Goal: Find contact information: Find contact information

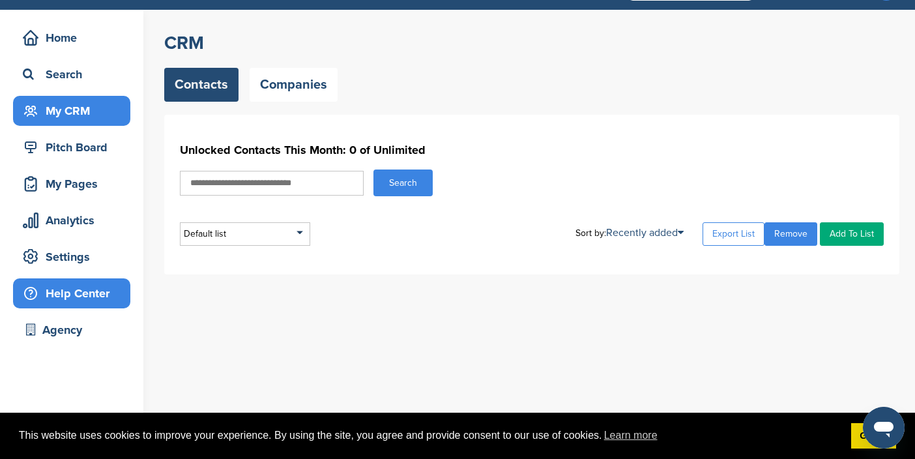
scroll to position [35, 0]
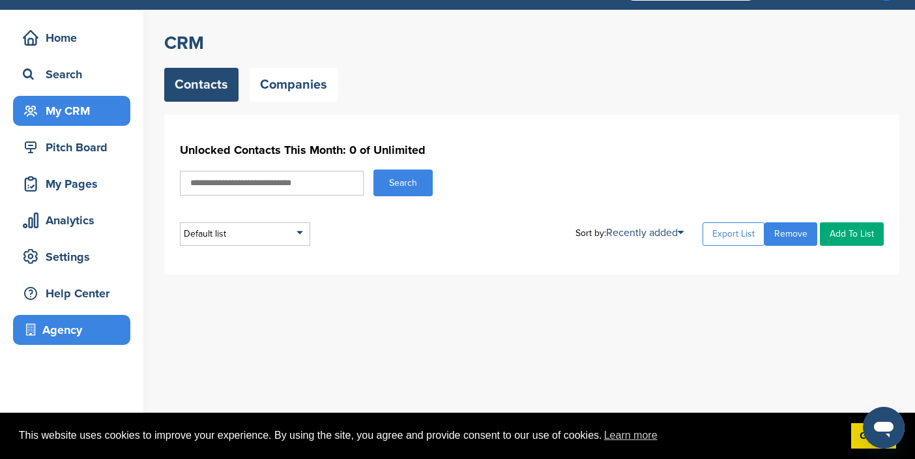
click at [69, 334] on div "Agency" at bounding box center [75, 329] width 111 height 23
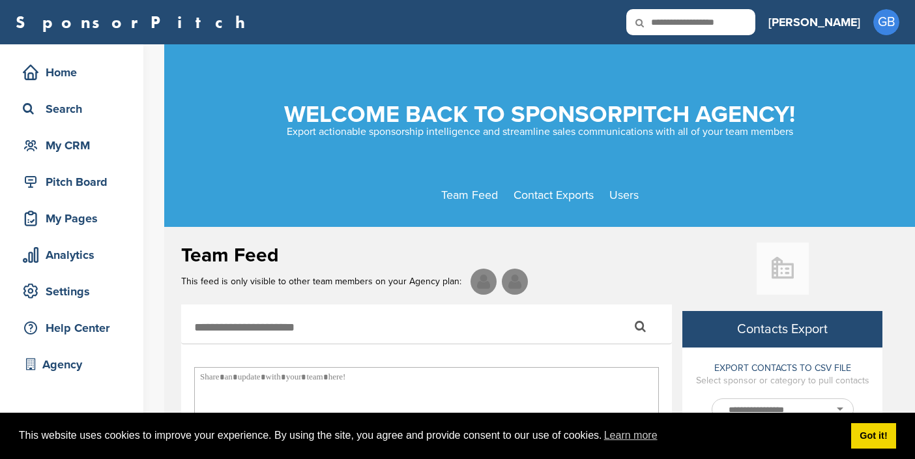
select select
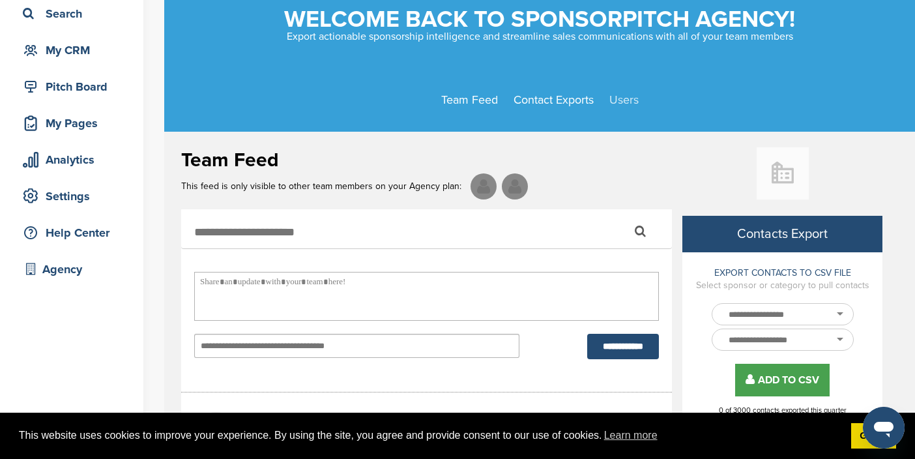
click at [621, 100] on link "Users" at bounding box center [623, 100] width 29 height 14
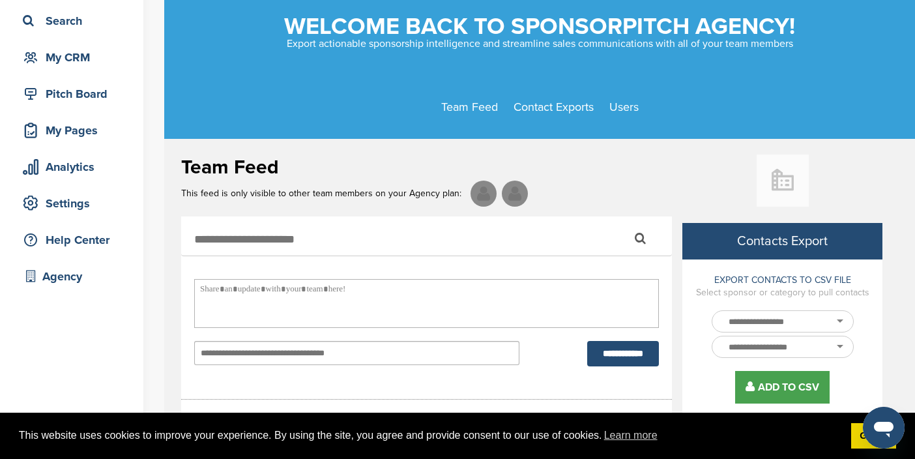
scroll to position [75, 0]
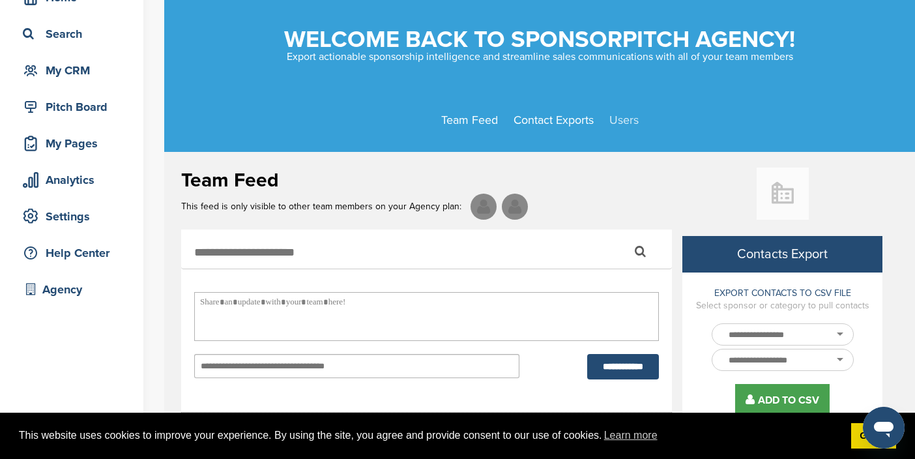
click at [620, 123] on link "Users" at bounding box center [623, 120] width 29 height 14
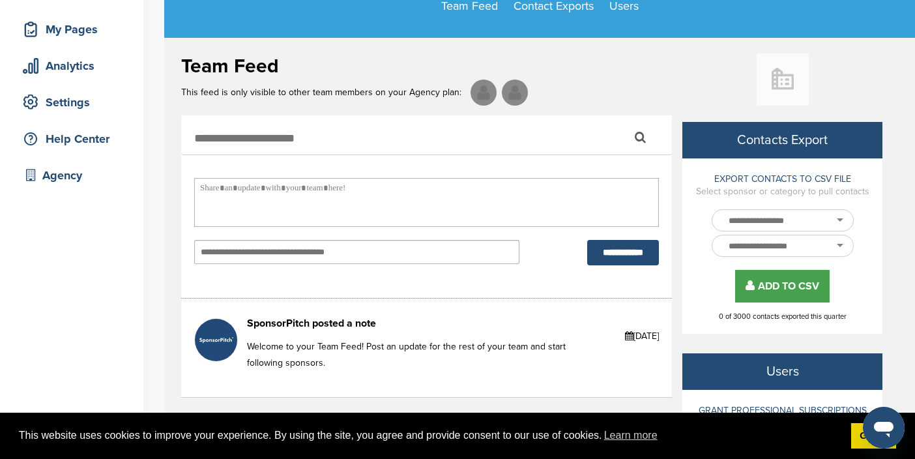
scroll to position [0, 0]
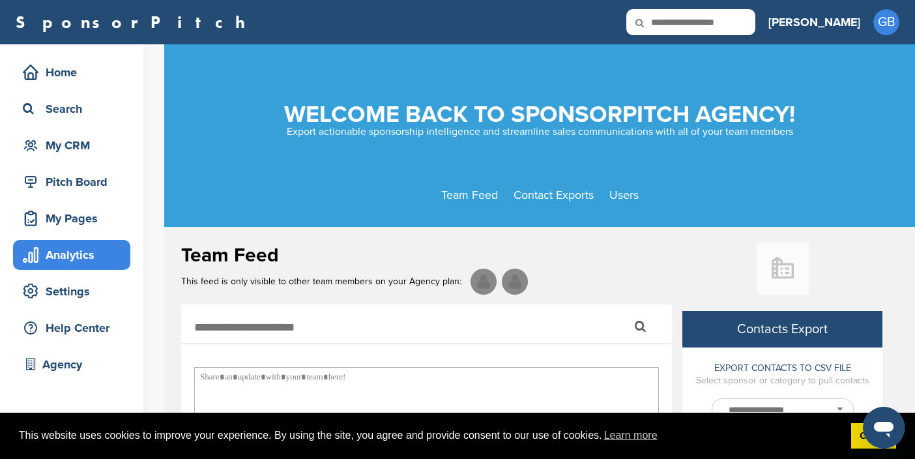
click at [61, 256] on div "Analytics" at bounding box center [75, 254] width 111 height 23
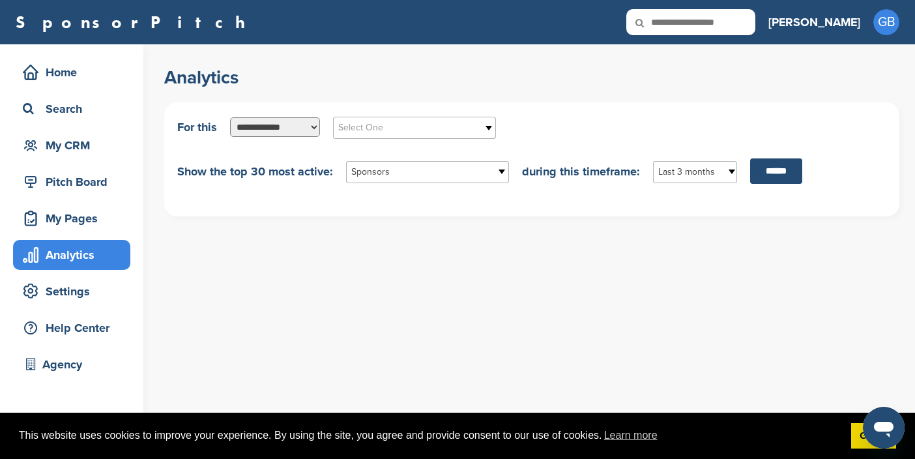
click at [733, 27] on input "text" at bounding box center [690, 22] width 129 height 26
type input "***"
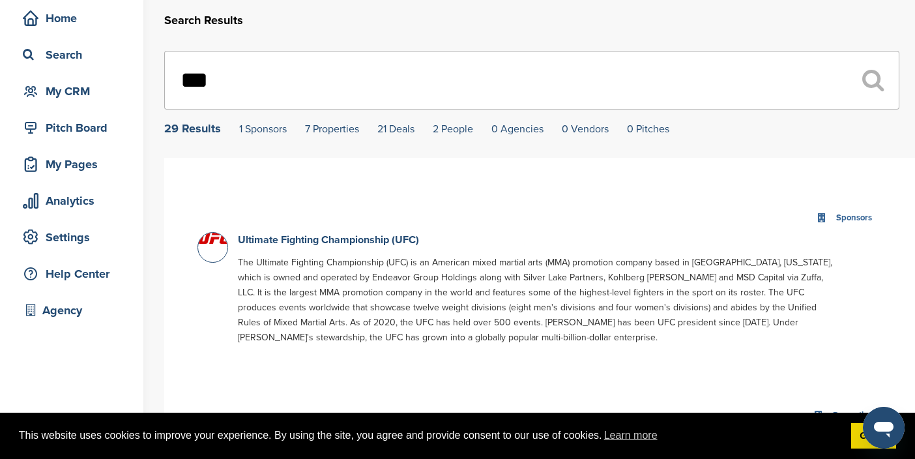
scroll to position [62, 0]
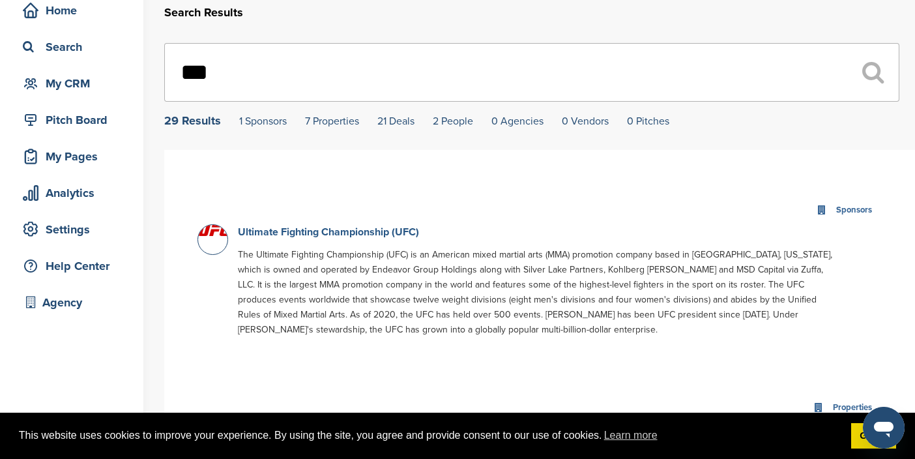
click at [277, 236] on link "Ultimate Fighting Championship (UFC)" at bounding box center [328, 232] width 181 height 13
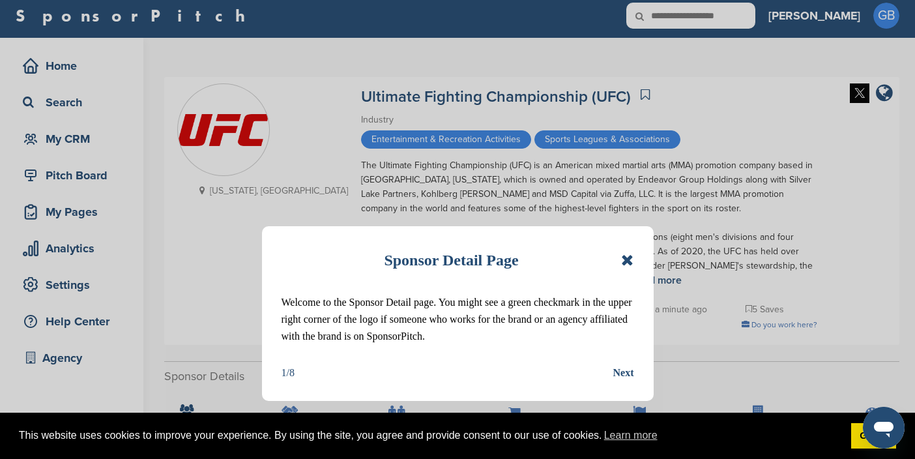
click at [630, 254] on icon at bounding box center [627, 260] width 12 height 16
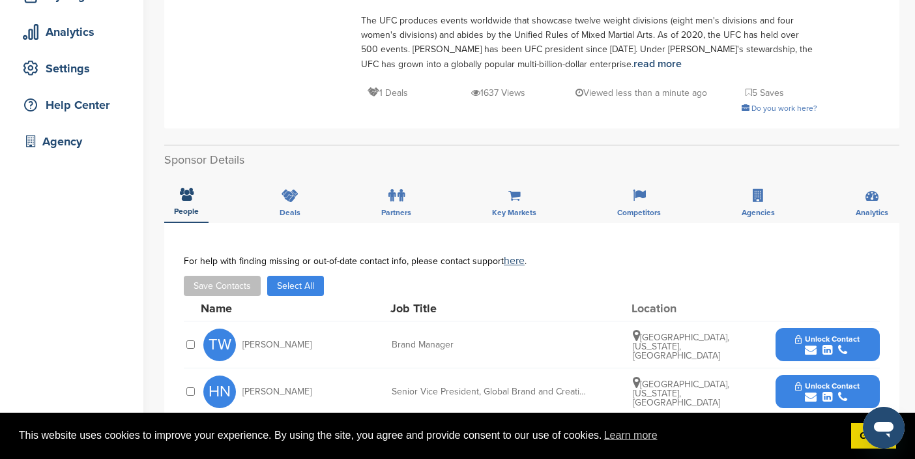
scroll to position [224, 0]
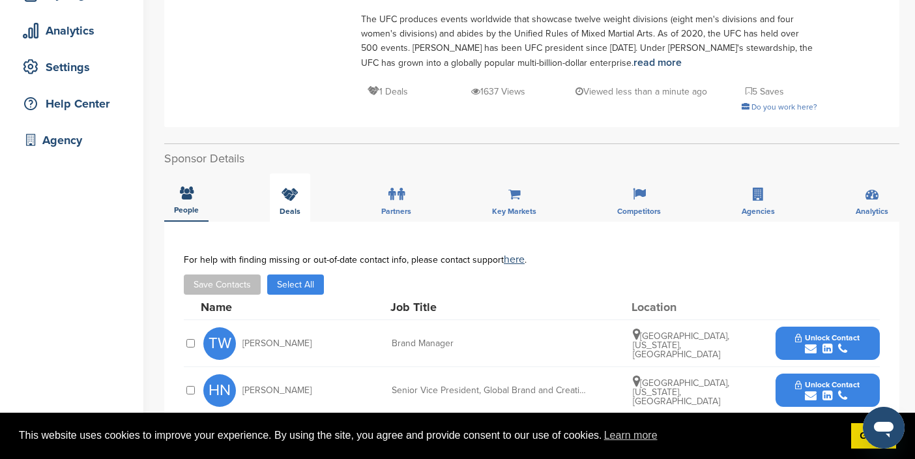
click at [276, 206] on div "Deals" at bounding box center [290, 197] width 40 height 48
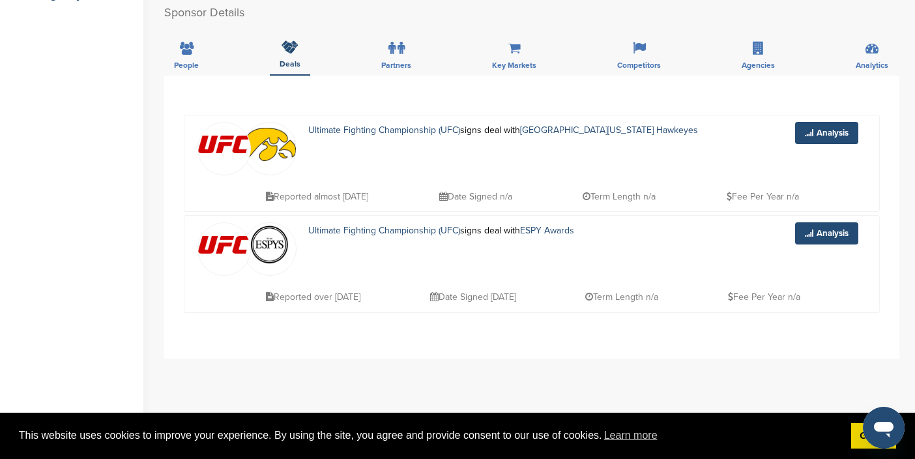
scroll to position [306, 0]
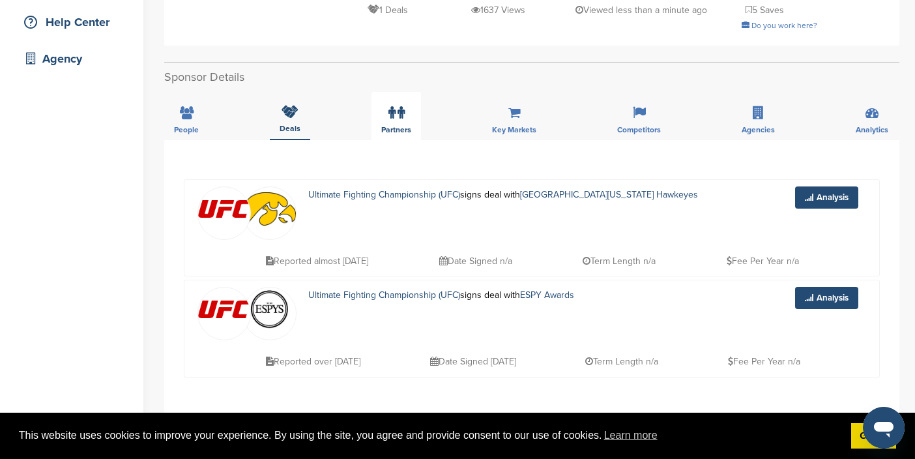
click at [389, 119] on icon at bounding box center [392, 112] width 7 height 13
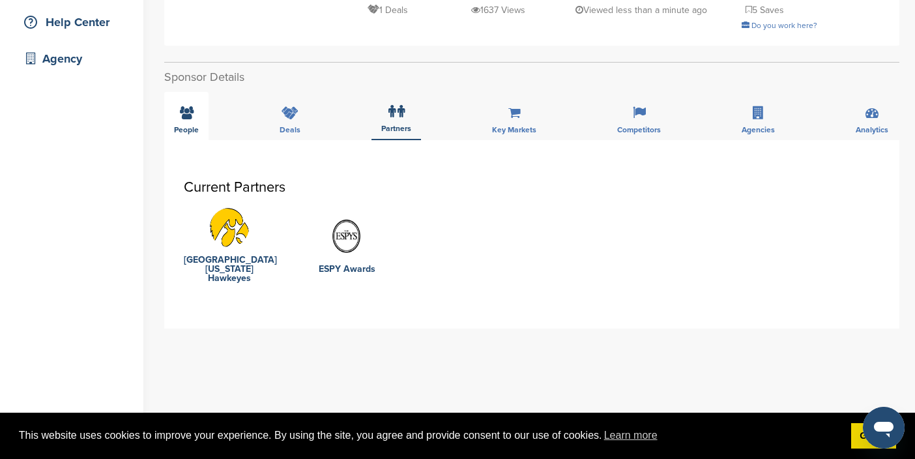
click at [193, 130] on span "People" at bounding box center [186, 130] width 25 height 8
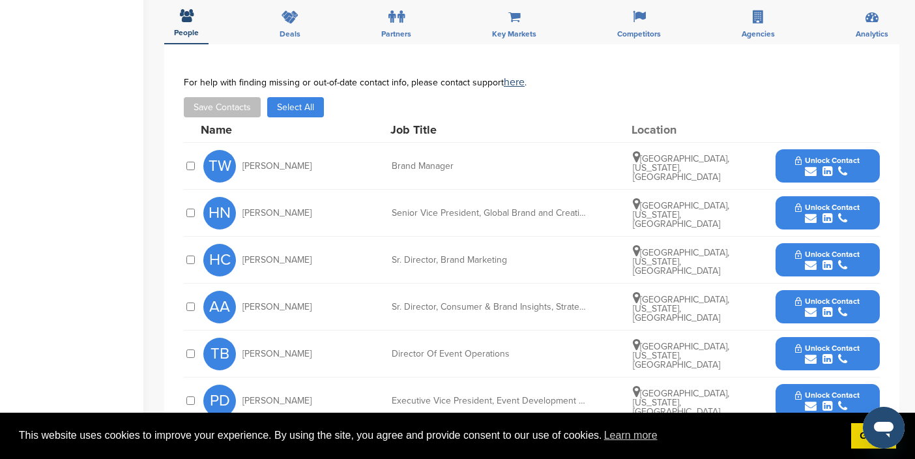
scroll to position [403, 0]
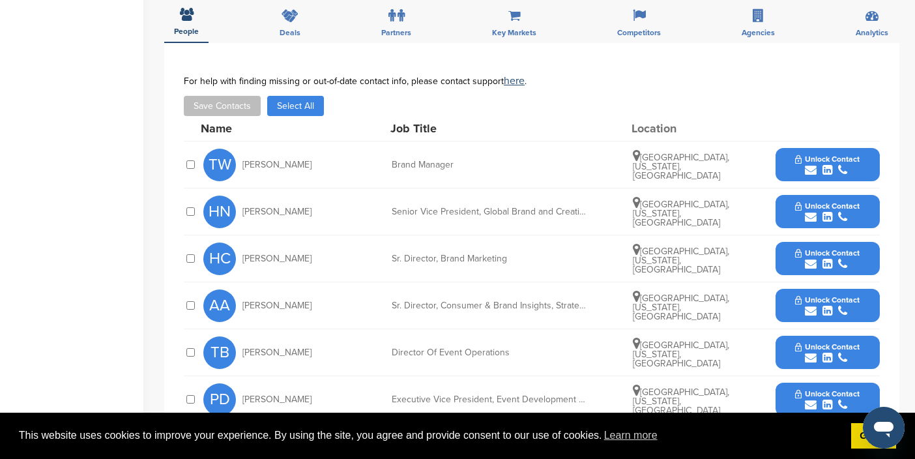
click at [803, 207] on span "Unlock Contact" at bounding box center [827, 205] width 65 height 9
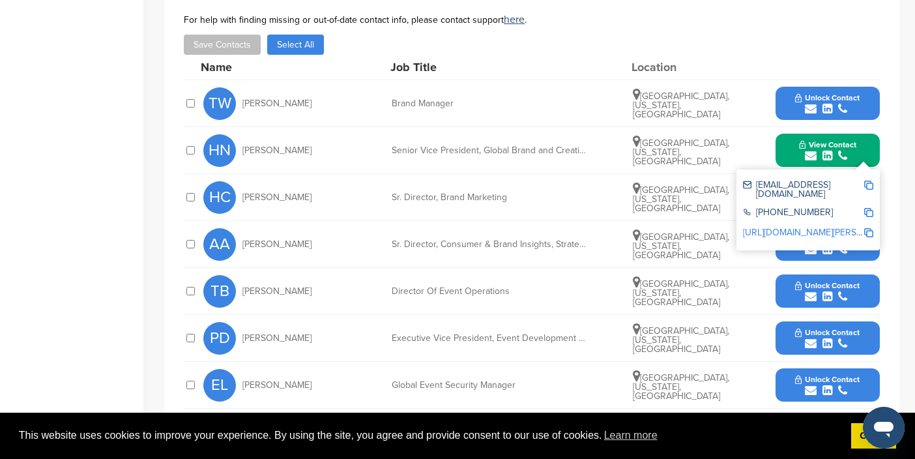
scroll to position [465, 0]
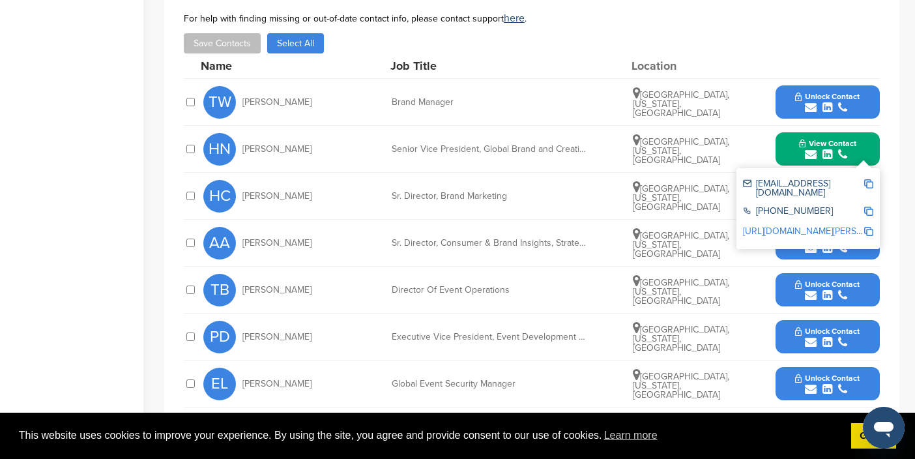
click at [809, 347] on icon "submit" at bounding box center [811, 342] width 12 height 12
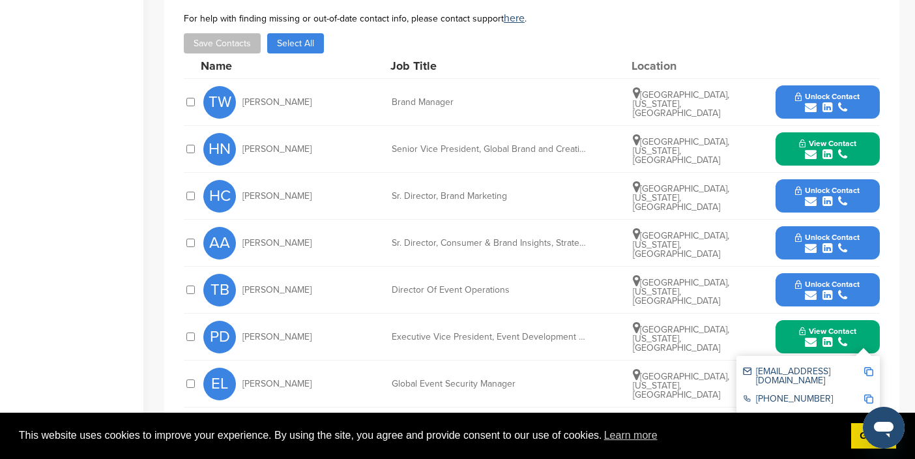
click at [814, 139] on span "View Contact" at bounding box center [827, 143] width 57 height 9
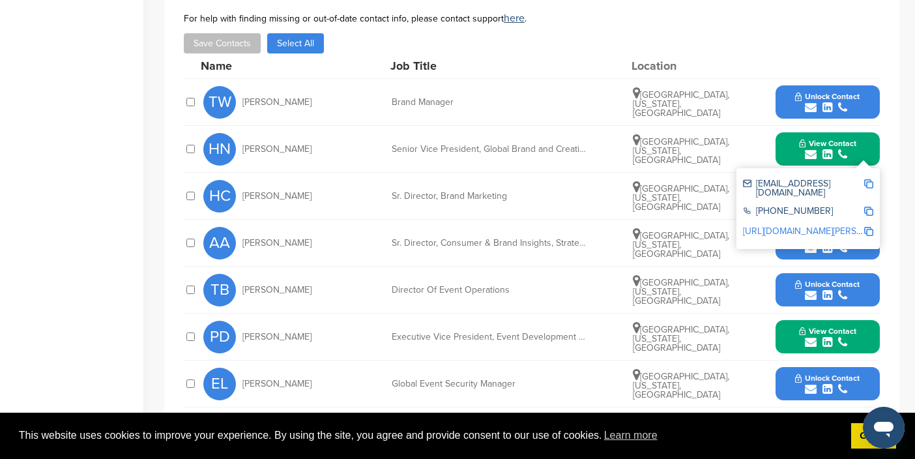
click at [797, 207] on div "[PHONE_NUMBER]" at bounding box center [803, 212] width 121 height 11
